Goal: Task Accomplishment & Management: Use online tool/utility

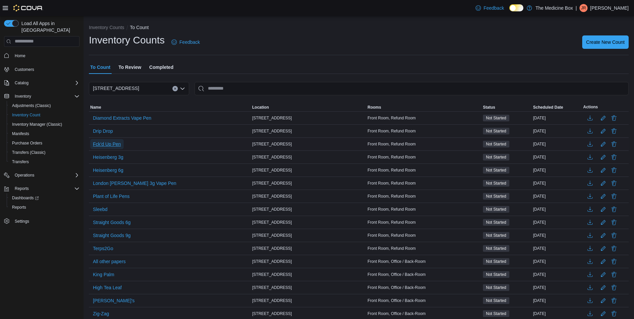
click at [109, 145] on span "Fck'd Up Pen" at bounding box center [107, 144] width 28 height 7
click at [108, 144] on span "Fck'd Up Pen" at bounding box center [107, 144] width 28 height 7
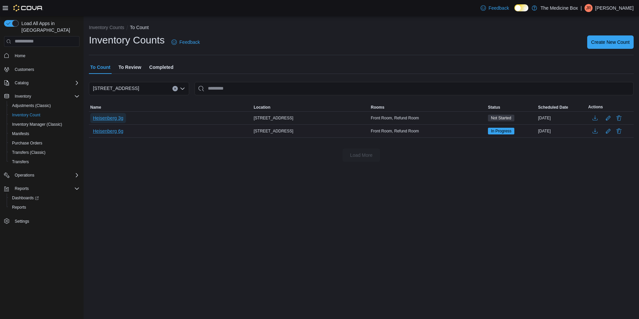
drag, startPoint x: 112, startPoint y: 117, endPoint x: 121, endPoint y: 134, distance: 19.2
click at [112, 117] on span "Heisenberg 3g" at bounding box center [108, 118] width 30 height 7
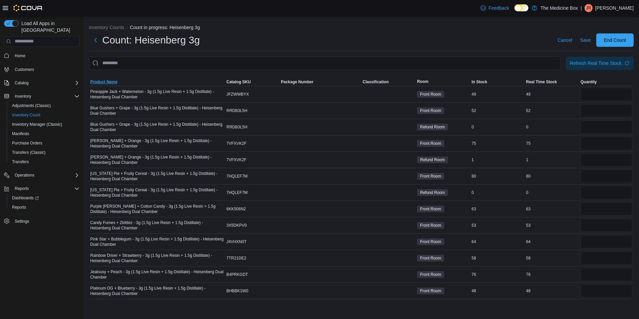
click at [122, 80] on span "Product Name" at bounding box center [157, 82] width 136 height 8
click at [613, 160] on input "number" at bounding box center [606, 159] width 52 height 13
type input "**"
click at [569, 154] on td "Real Time Stock 1" at bounding box center [552, 159] width 54 height 16
click at [587, 41] on span "Save" at bounding box center [585, 40] width 11 height 7
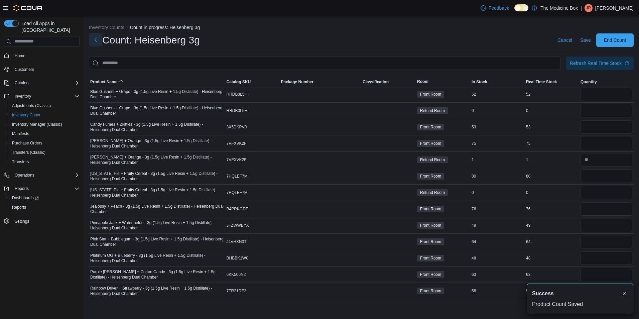
click at [100, 41] on button "Next" at bounding box center [95, 39] width 13 height 13
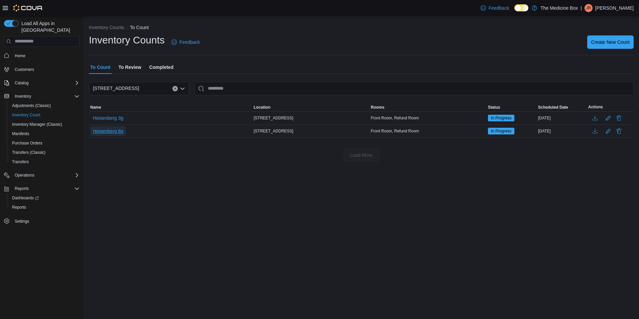
click at [122, 130] on span "Heisenberg 6g" at bounding box center [108, 131] width 30 height 7
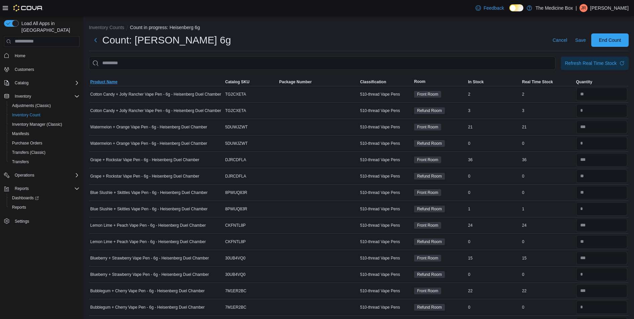
click at [107, 83] on span "Product Name" at bounding box center [103, 81] width 27 height 5
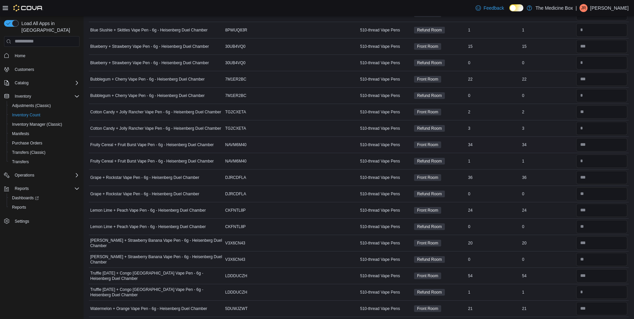
scroll to position [100, 0]
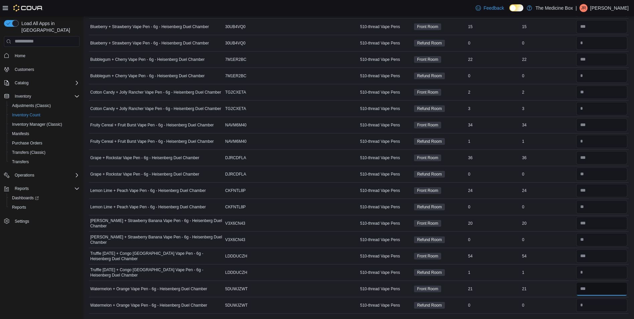
click at [602, 286] on input "number" at bounding box center [601, 288] width 51 height 13
click at [593, 255] on input "number" at bounding box center [601, 255] width 51 height 13
click at [589, 193] on input "number" at bounding box center [601, 190] width 51 height 13
click at [618, 160] on input "number" at bounding box center [601, 157] width 51 height 13
click at [602, 124] on input "number" at bounding box center [601, 124] width 51 height 13
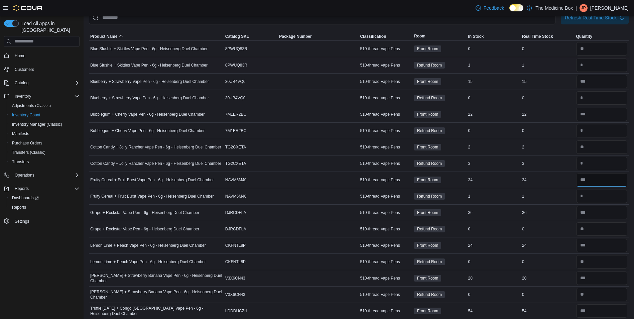
scroll to position [33, 0]
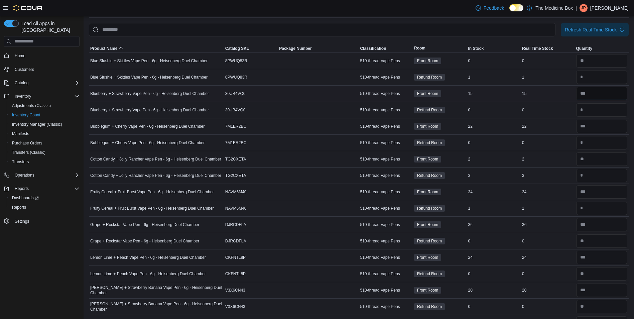
click at [593, 91] on input "number" at bounding box center [601, 93] width 51 height 13
click at [588, 63] on input "number" at bounding box center [601, 60] width 51 height 13
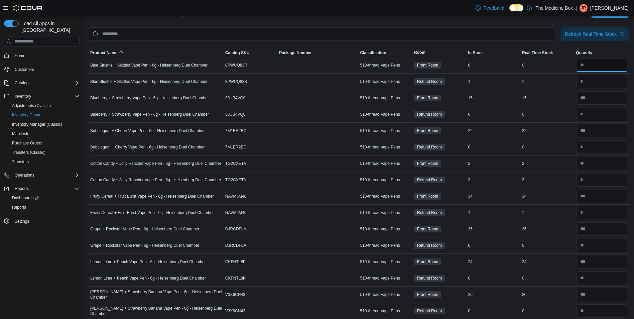
scroll to position [0, 0]
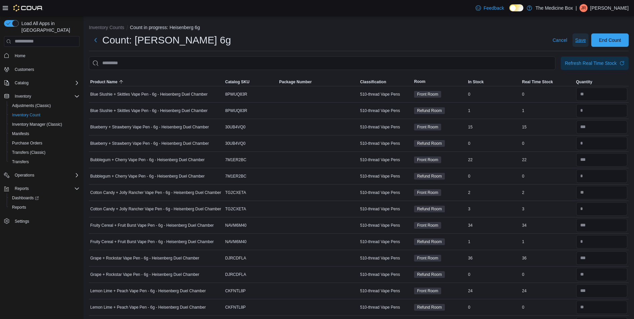
click at [586, 43] on span "Save" at bounding box center [580, 39] width 11 height 13
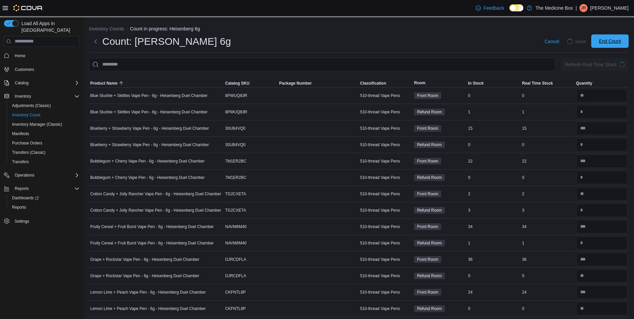
click at [619, 43] on span "End Count" at bounding box center [610, 41] width 22 height 7
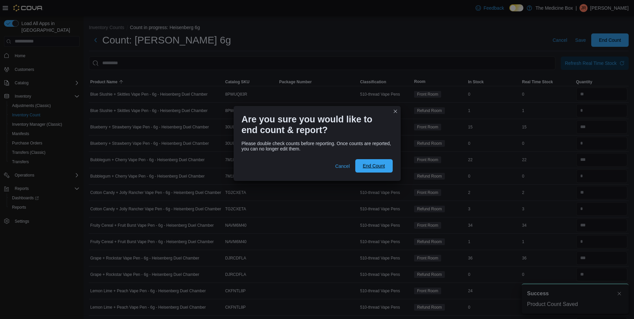
drag, startPoint x: 381, startPoint y: 169, endPoint x: 516, endPoint y: 146, distance: 137.4
click at [383, 169] on span "End Count" at bounding box center [373, 165] width 29 height 13
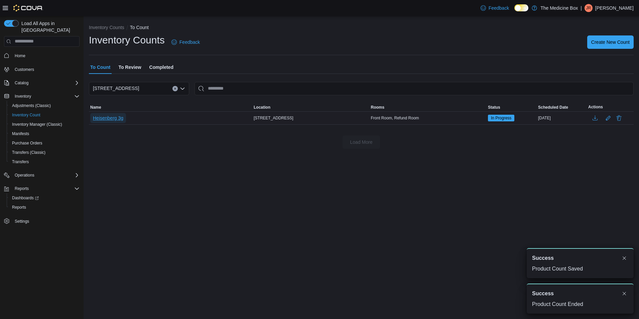
click at [95, 114] on span "Heisenberg 3g" at bounding box center [108, 118] width 30 height 10
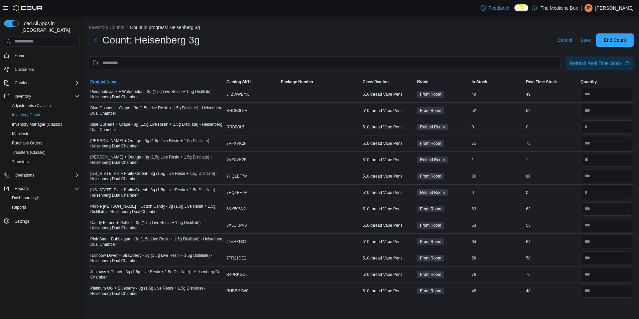
click at [110, 79] on span "Product Name" at bounding box center [103, 81] width 27 height 5
click at [620, 128] on input "number" at bounding box center [606, 126] width 52 height 13
click at [629, 150] on div at bounding box center [606, 143] width 54 height 16
click at [630, 183] on div at bounding box center [606, 176] width 54 height 16
click at [607, 252] on input "number" at bounding box center [606, 257] width 52 height 13
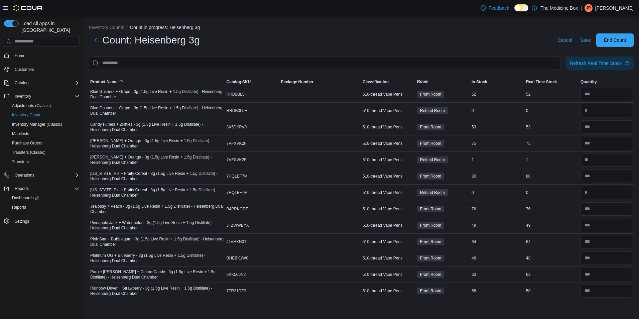
click at [595, 36] on div "Cancel Save End Count" at bounding box center [594, 39] width 79 height 13
click at [601, 41] on span "End Count" at bounding box center [614, 39] width 29 height 13
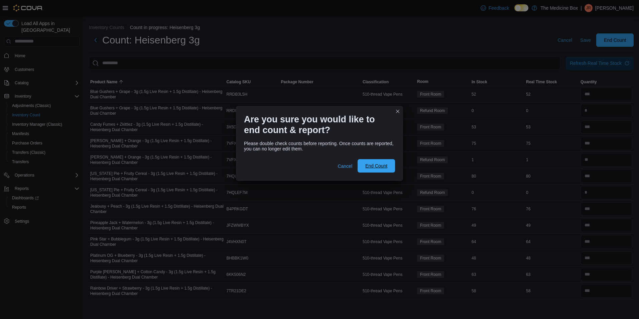
click at [383, 166] on span "End Count" at bounding box center [376, 165] width 22 height 7
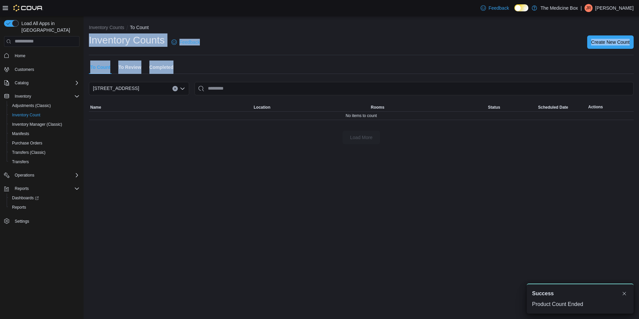
click at [380, 55] on div "Inventory Counts To Count Inventory Counts Feedback Create New Count To Count T…" at bounding box center [361, 82] width 555 height 133
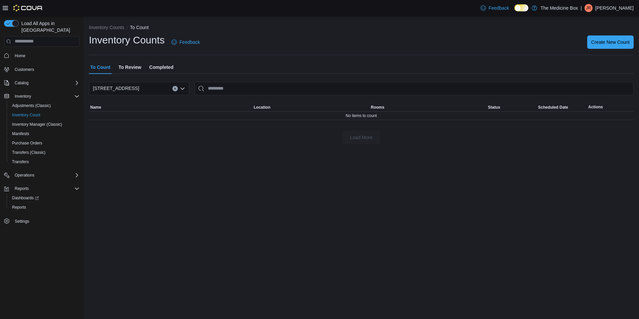
drag, startPoint x: 380, startPoint y: 55, endPoint x: 327, endPoint y: 28, distance: 59.3
click at [327, 28] on ol "Inventory Counts To Count" at bounding box center [361, 28] width 545 height 8
click at [135, 65] on span "To Review" at bounding box center [129, 66] width 23 height 13
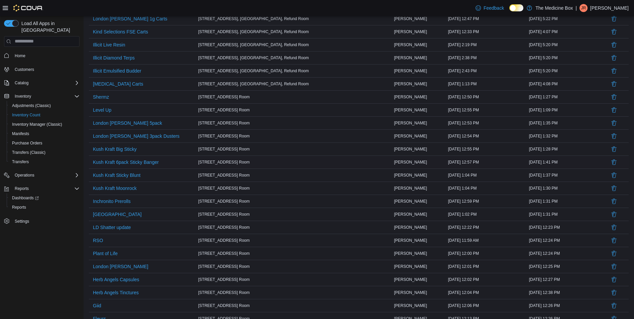
scroll to position [474, 0]
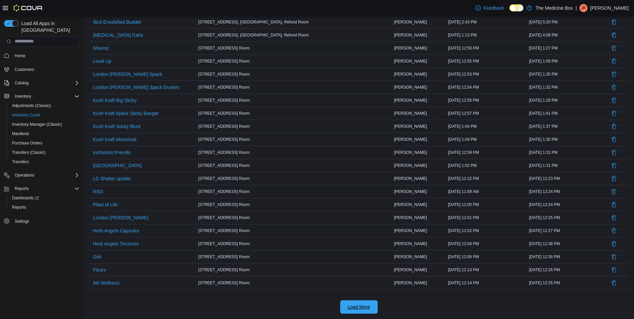
click at [363, 304] on span "Load More" at bounding box center [359, 306] width 22 height 7
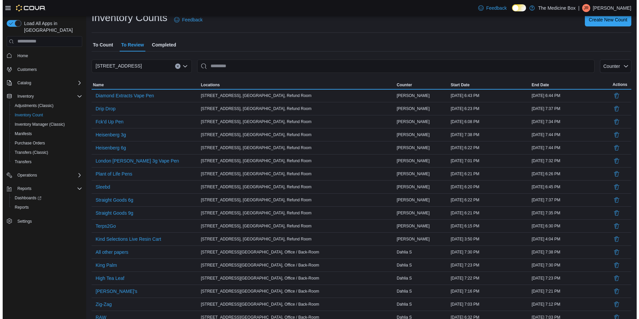
scroll to position [0, 0]
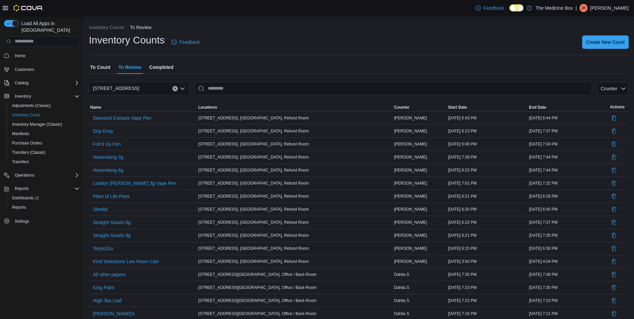
click at [104, 69] on span "To Count" at bounding box center [100, 66] width 20 height 13
